Goal: Task Accomplishment & Management: Manage account settings

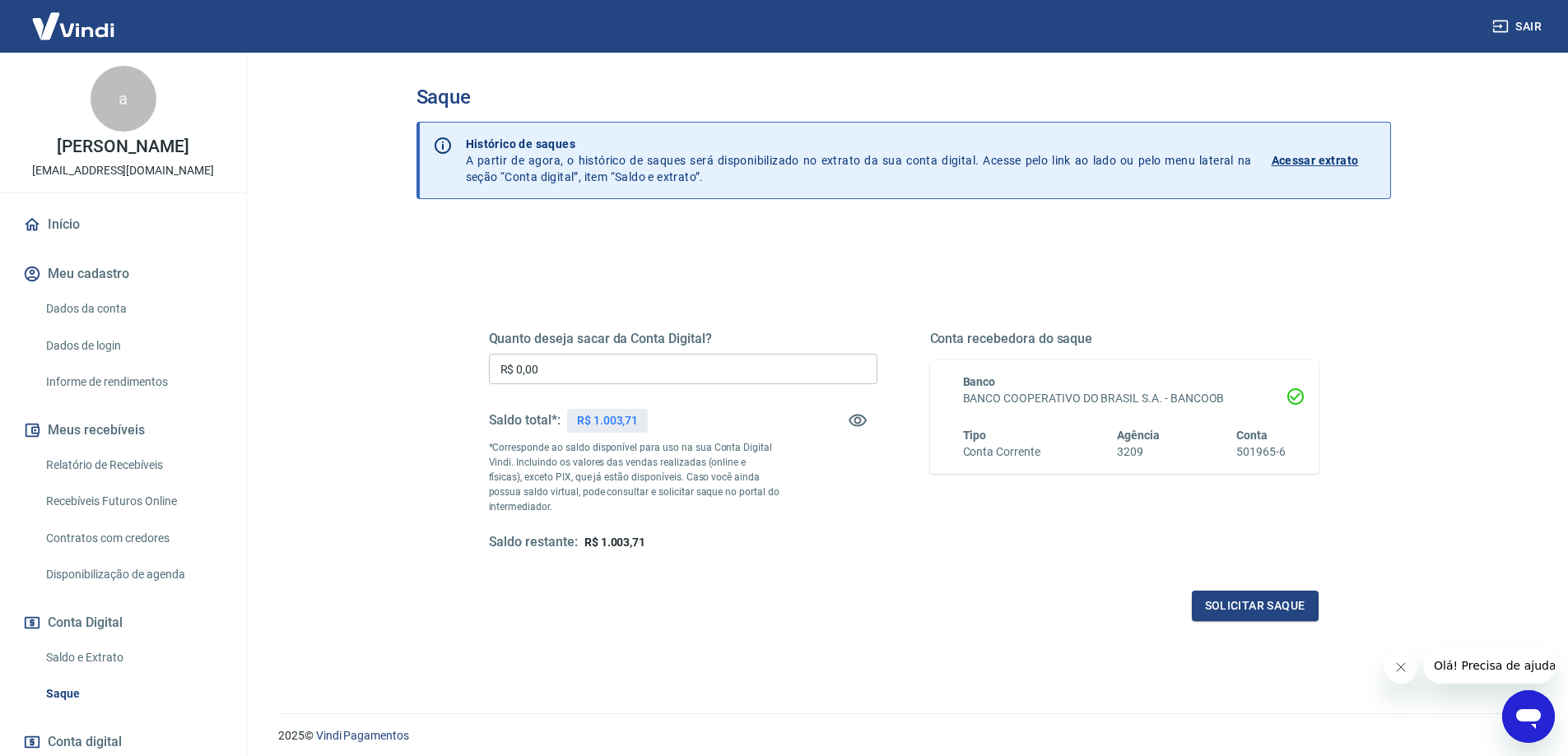
click at [641, 371] on input "R$ 0,00" at bounding box center [683, 369] width 388 height 31
type input "R$ 1.003,71"
click at [1252, 609] on button "Solicitar saque" at bounding box center [1255, 606] width 127 height 31
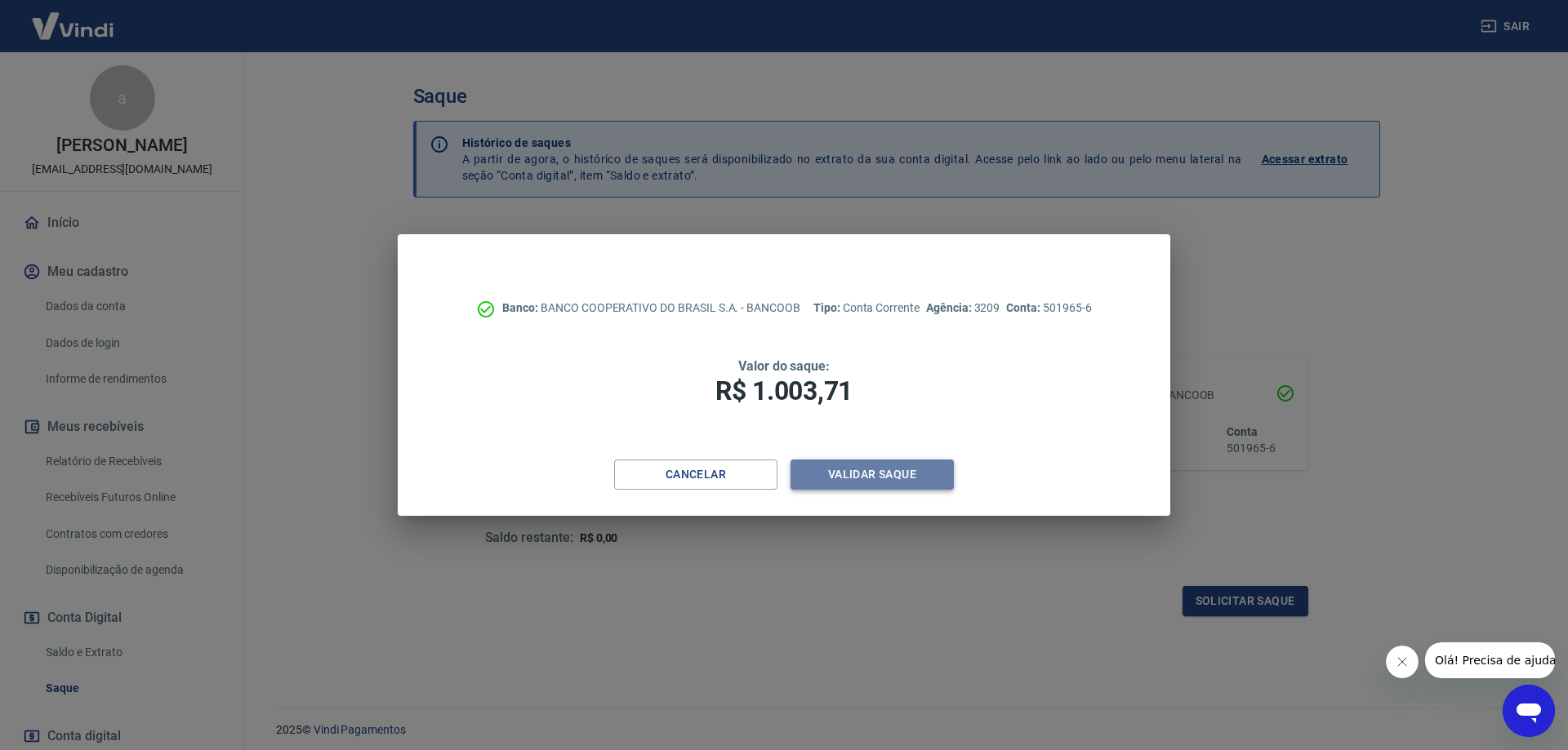
click at [869, 469] on button "Validar saque" at bounding box center [871, 474] width 163 height 30
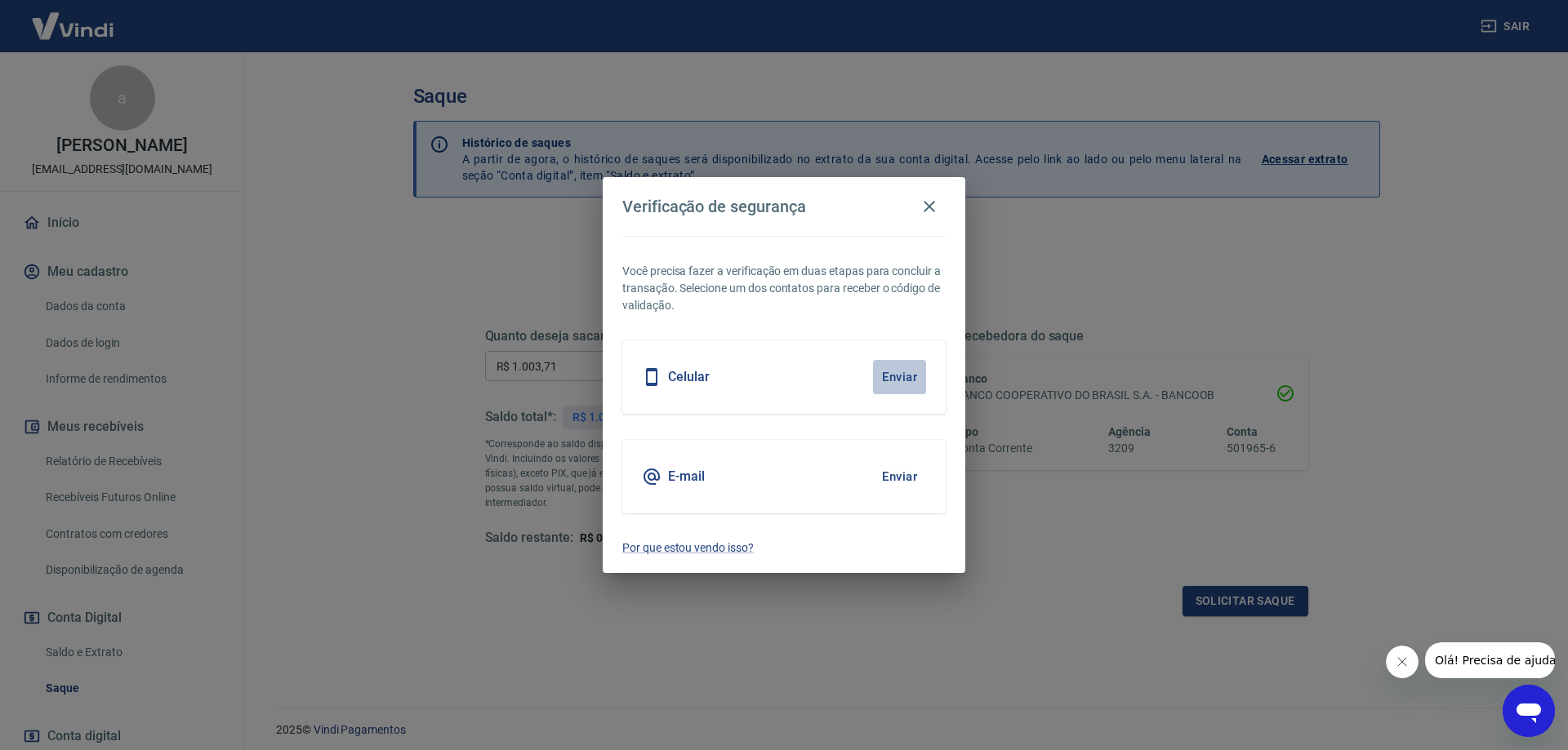
click at [896, 372] on button "Enviar" at bounding box center [900, 377] width 54 height 34
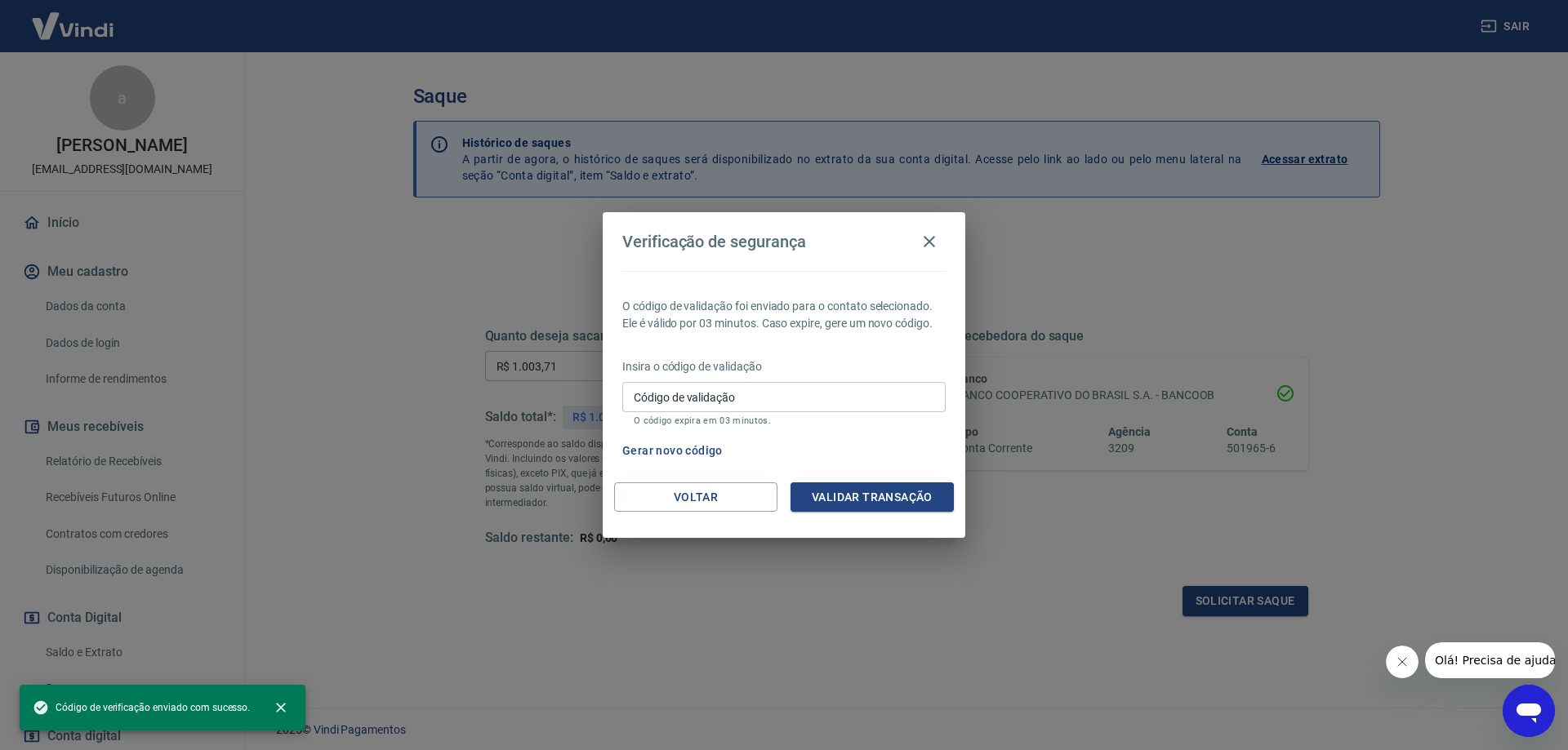
click at [866, 391] on input "Código de validação" at bounding box center [784, 397] width 324 height 30
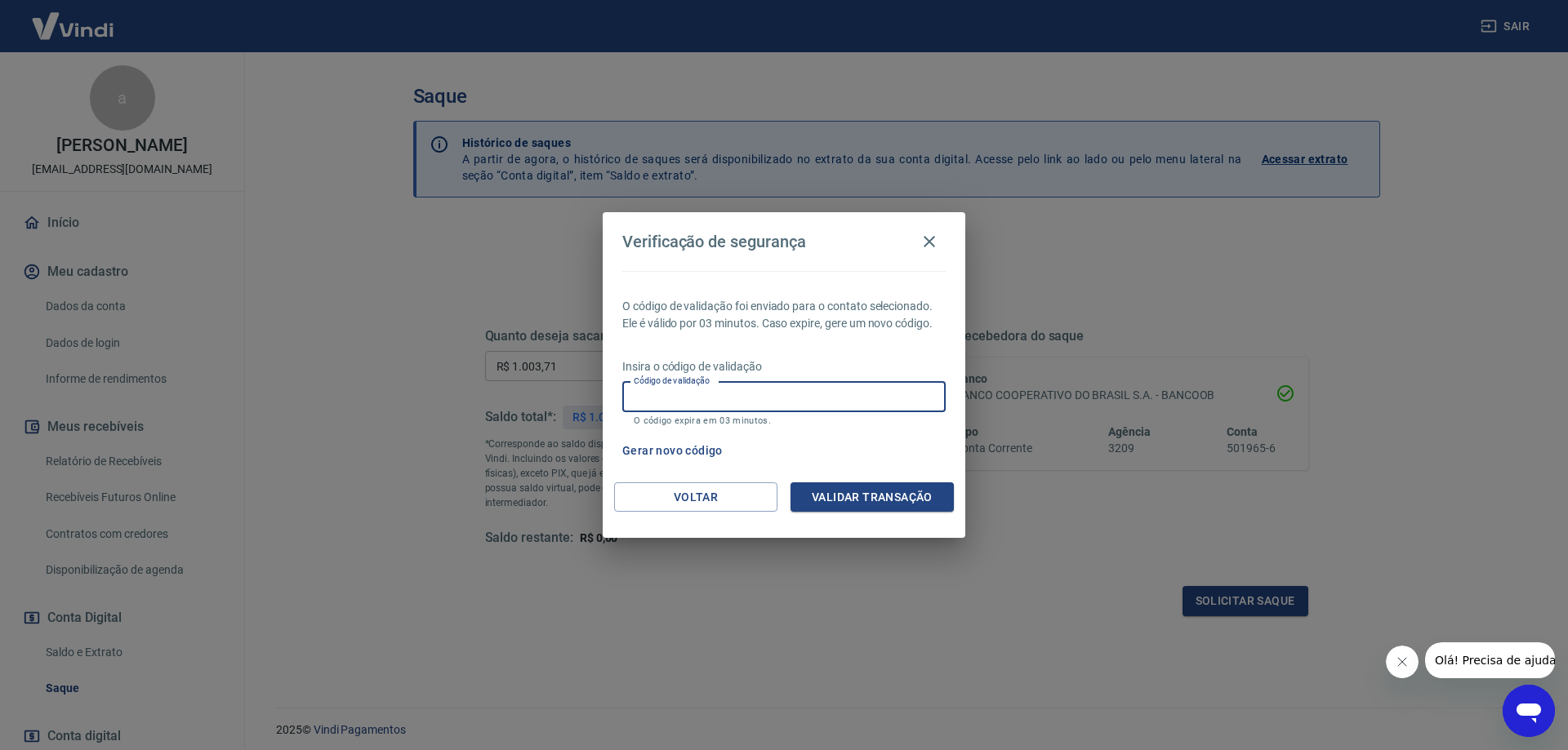
click at [866, 391] on input "Código de validação" at bounding box center [784, 397] width 324 height 30
type input "675322"
click at [865, 500] on button "Validar transação" at bounding box center [871, 498] width 163 height 30
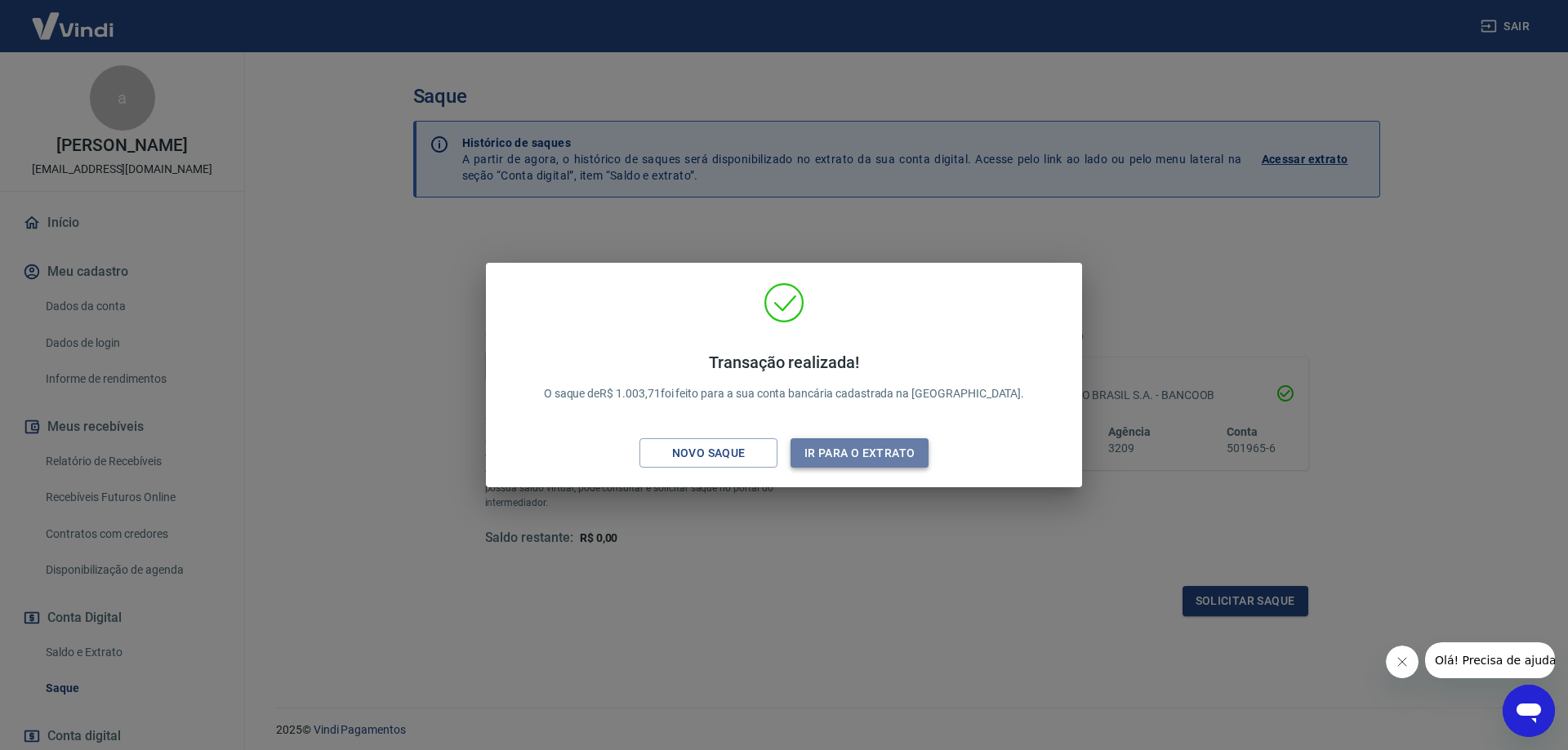
click at [844, 459] on button "Ir para o extrato" at bounding box center [859, 454] width 138 height 30
